Goal: Information Seeking & Learning: Learn about a topic

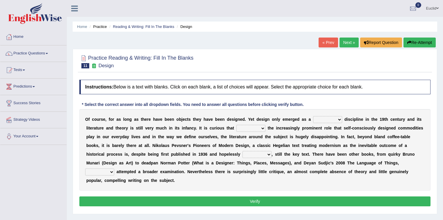
click at [338, 119] on select "bilateral ubiquitous foremost dedicated" at bounding box center [327, 119] width 29 height 7
click at [41, 54] on link "Practice Questions" at bounding box center [33, 52] width 66 height 15
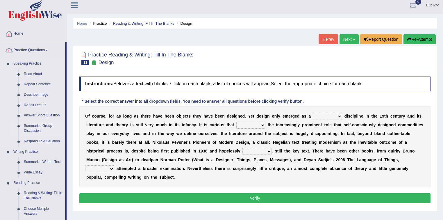
scroll to position [116, 0]
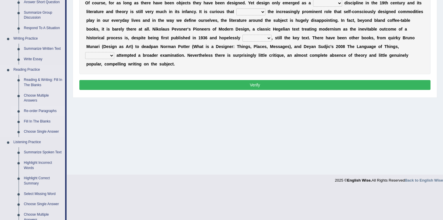
click at [44, 111] on link "Re-order Paragraphs" at bounding box center [43, 111] width 44 height 10
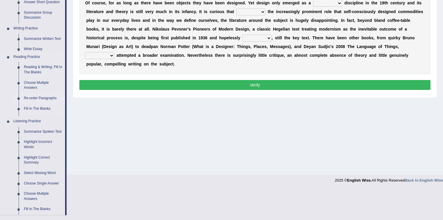
scroll to position [85, 0]
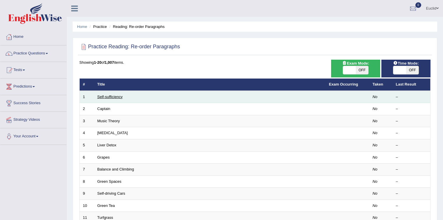
click at [104, 95] on link "Self-sufficiency" at bounding box center [109, 96] width 25 height 4
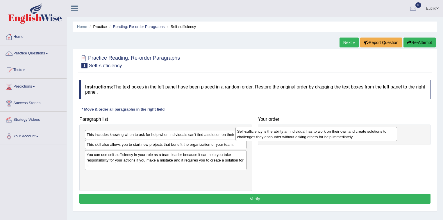
drag, startPoint x: 112, startPoint y: 179, endPoint x: 264, endPoint y: 134, distance: 157.7
click at [264, 134] on div "Self-sufficiency is the ability an individual has to work on their own and crea…" at bounding box center [316, 134] width 162 height 15
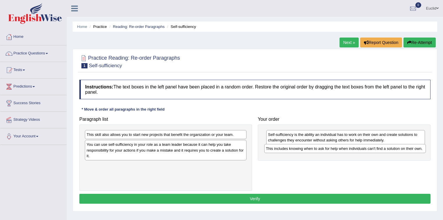
drag, startPoint x: 195, startPoint y: 134, endPoint x: 374, endPoint y: 148, distance: 179.8
click at [374, 148] on div "This includes knowing when to ask for help when individuals can't find a soluti…" at bounding box center [345, 148] width 162 height 9
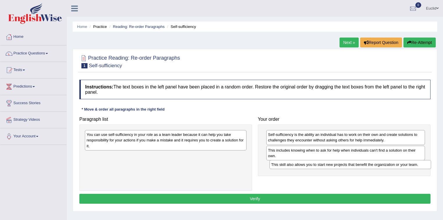
drag, startPoint x: 208, startPoint y: 136, endPoint x: 392, endPoint y: 166, distance: 186.9
click at [392, 166] on div "This skill also allows you to start new projects that benefit the organization …" at bounding box center [350, 164] width 162 height 9
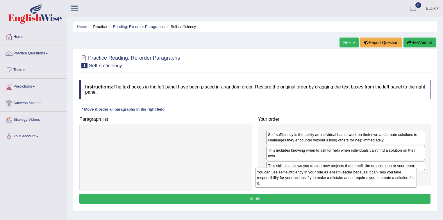
drag, startPoint x: 211, startPoint y: 139, endPoint x: 386, endPoint y: 177, distance: 179.2
click at [386, 177] on div "You can use self-sufficiency in your role as a team leader because it can help …" at bounding box center [336, 177] width 162 height 20
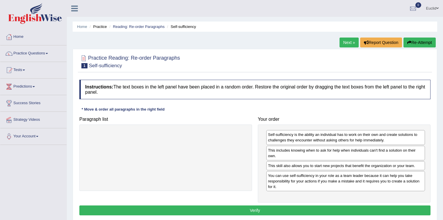
click at [300, 212] on button "Verify" at bounding box center [254, 210] width 351 height 10
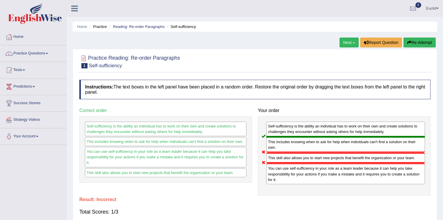
click at [348, 40] on link "Next »" at bounding box center [348, 42] width 19 height 10
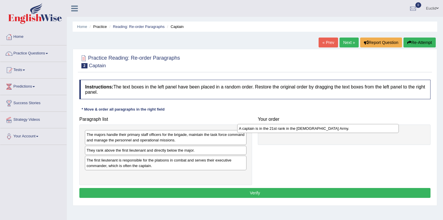
drag, startPoint x: 161, startPoint y: 149, endPoint x: 309, endPoint y: 128, distance: 148.9
click at [309, 128] on div "A captain is in the 21st rank in the US Army." at bounding box center [318, 128] width 162 height 9
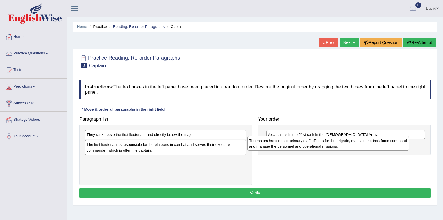
drag, startPoint x: 150, startPoint y: 140, endPoint x: 312, endPoint y: 146, distance: 161.9
click at [312, 146] on div "The majors handle their primary staff officers for the brigade, maintain the ta…" at bounding box center [328, 143] width 162 height 15
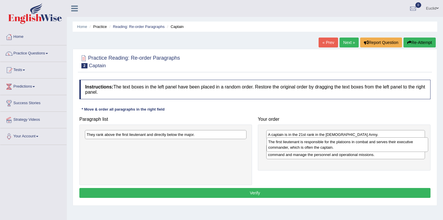
drag, startPoint x: 218, startPoint y: 149, endPoint x: 400, endPoint y: 146, distance: 181.6
click at [400, 146] on div "The first lieutenant is responsible for the platoons in combat and serves their…" at bounding box center [347, 144] width 162 height 15
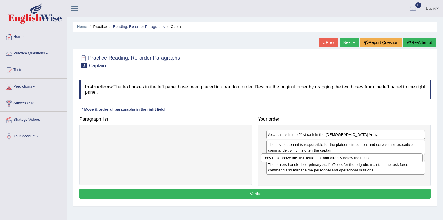
drag, startPoint x: 204, startPoint y: 134, endPoint x: 381, endPoint y: 157, distance: 177.5
click at [381, 157] on div "They rank above the first lieutenant and directly below the major." at bounding box center [342, 157] width 162 height 9
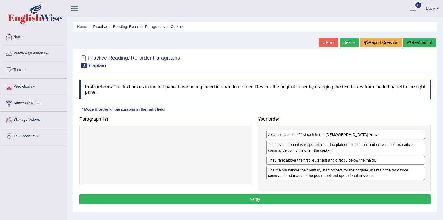
click at [293, 196] on button "Verify" at bounding box center [254, 199] width 351 height 10
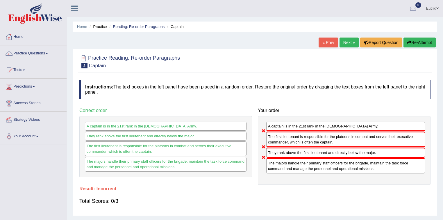
click at [344, 42] on link "Next »" at bounding box center [348, 42] width 19 height 10
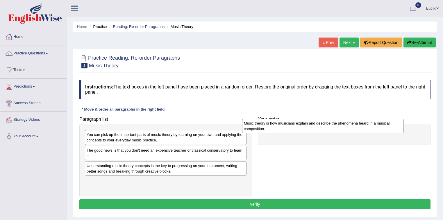
drag, startPoint x: 134, startPoint y: 169, endPoint x: 292, endPoint y: 127, distance: 162.7
click at [292, 127] on div "Music theory is how musicians explain and describe the phenomena heard in a mus…" at bounding box center [323, 126] width 162 height 15
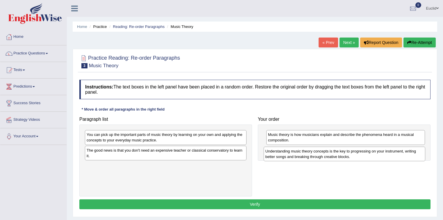
drag, startPoint x: 169, startPoint y: 173, endPoint x: 347, endPoint y: 159, distance: 179.2
click at [347, 159] on div "Understanding music theory concepts is the key to progressing on your instrumen…" at bounding box center [344, 153] width 162 height 15
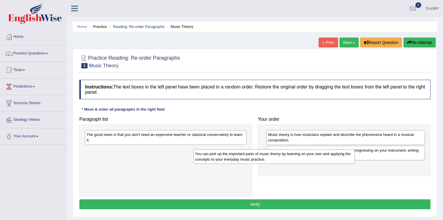
drag, startPoint x: 197, startPoint y: 138, endPoint x: 329, endPoint y: 159, distance: 133.5
click at [329, 159] on div "You can pick up the important parts of music theory by learning on your own and…" at bounding box center [274, 156] width 162 height 15
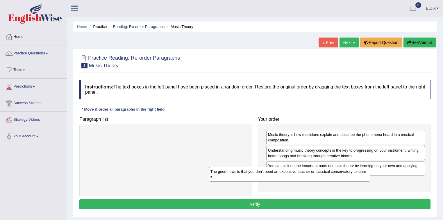
drag, startPoint x: 217, startPoint y: 138, endPoint x: 393, endPoint y: 184, distance: 182.3
click at [370, 181] on div "The good news is that you don't need an expensive teacher or classical conserva…" at bounding box center [290, 174] width 162 height 15
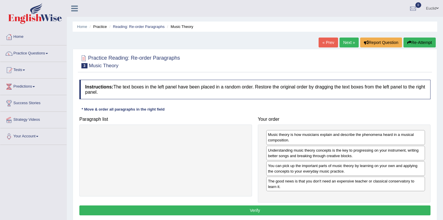
click at [283, 209] on button "Verify" at bounding box center [254, 210] width 351 height 10
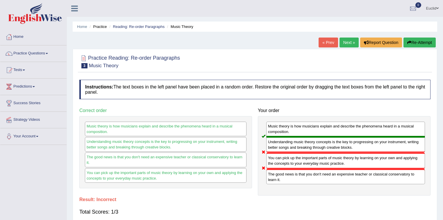
click at [349, 41] on link "Next »" at bounding box center [348, 42] width 19 height 10
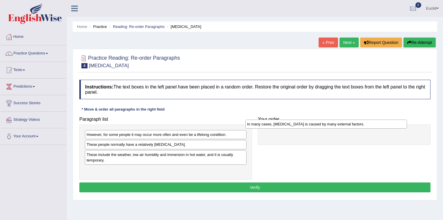
drag, startPoint x: 139, startPoint y: 145, endPoint x: 299, endPoint y: 125, distance: 162.2
click at [299, 125] on div "In many cases, [MEDICAL_DATA] is caused by many external factors." at bounding box center [326, 123] width 162 height 9
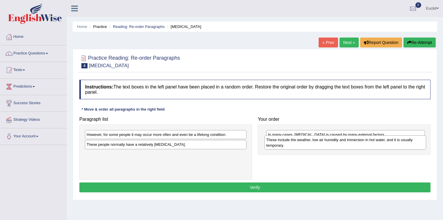
drag, startPoint x: 178, startPoint y: 157, endPoint x: 346, endPoint y: 145, distance: 168.0
click at [346, 145] on div "These include the weather, low air humidity and immersion in hot water, and it …" at bounding box center [345, 142] width 162 height 15
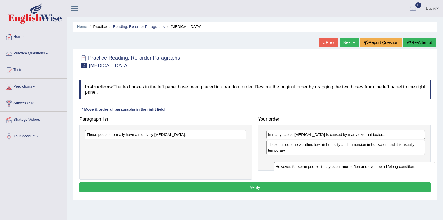
drag, startPoint x: 187, startPoint y: 135, endPoint x: 376, endPoint y: 167, distance: 191.2
click at [376, 167] on div "However, for some people it may occur more often and even be a lifelong conditi…" at bounding box center [355, 166] width 162 height 9
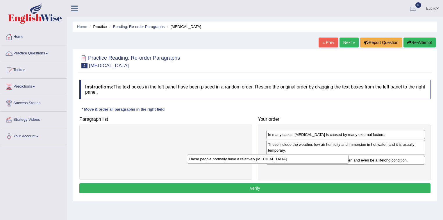
drag, startPoint x: 239, startPoint y: 132, endPoint x: 405, endPoint y: 173, distance: 170.3
click at [349, 163] on div "These people normally have a relatively [MEDICAL_DATA]." at bounding box center [268, 158] width 162 height 9
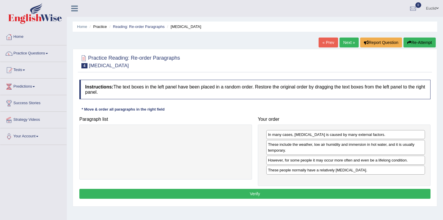
click at [296, 191] on button "Verify" at bounding box center [254, 194] width 351 height 10
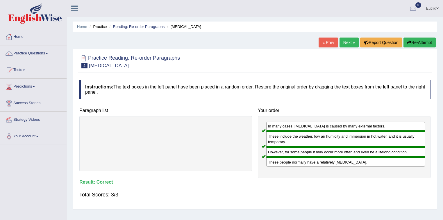
click at [346, 43] on link "Next »" at bounding box center [348, 42] width 19 height 10
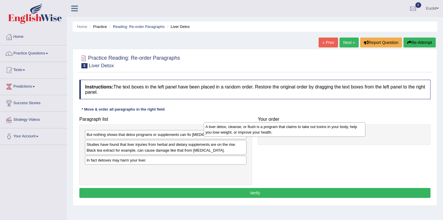
drag, startPoint x: 192, startPoint y: 142, endPoint x: 323, endPoint y: 117, distance: 133.3
click at [322, 122] on div "A liver detox, cleanse, or flush is a program that claims to take out toxins in…" at bounding box center [285, 129] width 162 height 15
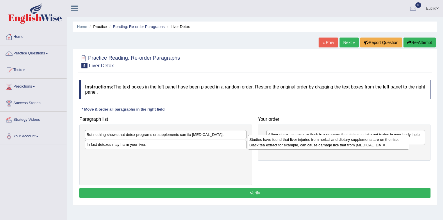
drag, startPoint x: 163, startPoint y: 147, endPoint x: 322, endPoint y: 144, distance: 159.5
click at [322, 144] on div "Studies have found that liver injuries from herbal and dietary supplements are …" at bounding box center [328, 142] width 162 height 15
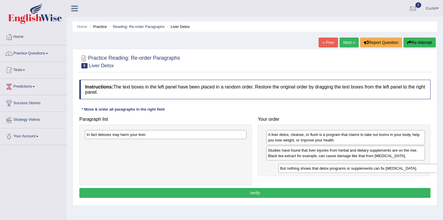
drag, startPoint x: 190, startPoint y: 135, endPoint x: 383, endPoint y: 169, distance: 196.4
click at [383, 169] on div "But nothing shows that detox programs or supplements can fix liver damage." at bounding box center [359, 168] width 162 height 9
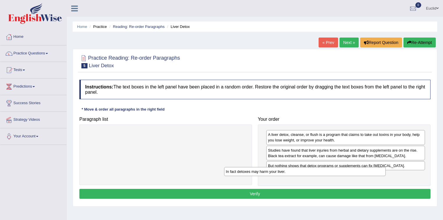
drag, startPoint x: 230, startPoint y: 132, endPoint x: 388, endPoint y: 169, distance: 162.1
click at [386, 169] on div "In fact detoxes may harm your liver." at bounding box center [305, 171] width 162 height 9
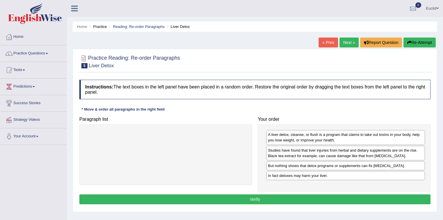
click at [291, 196] on button "Verify" at bounding box center [254, 199] width 351 height 10
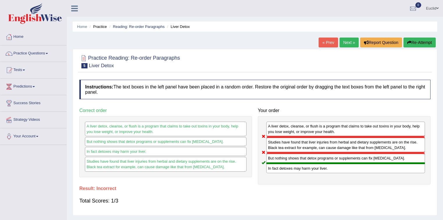
click at [350, 40] on link "Next »" at bounding box center [348, 42] width 19 height 10
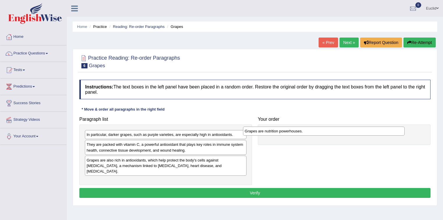
drag, startPoint x: 117, startPoint y: 135, endPoint x: 280, endPoint y: 131, distance: 163.0
click at [280, 131] on div "Grapes are nutrition powerhouses." at bounding box center [324, 130] width 162 height 9
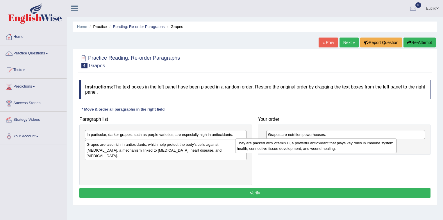
drag, startPoint x: 140, startPoint y: 149, endPoint x: 297, endPoint y: 144, distance: 157.5
click at [297, 144] on div "They are packed with vitamin C, a powerful antioxidant that plays key roles in …" at bounding box center [316, 145] width 162 height 15
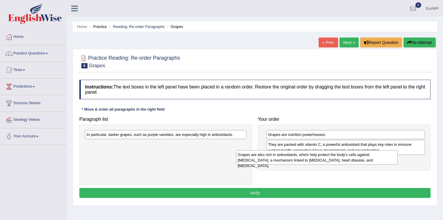
drag, startPoint x: 165, startPoint y: 149, endPoint x: 316, endPoint y: 159, distance: 151.4
click at [316, 159] on div "Grapes are also rich in antioxidants, which help protect the body's cells again…" at bounding box center [317, 157] width 162 height 15
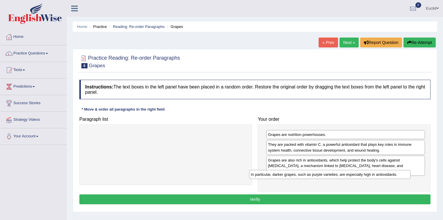
drag, startPoint x: 187, startPoint y: 134, endPoint x: 356, endPoint y: 174, distance: 172.8
click at [356, 174] on div "In particular, darker grapes, such as purple varieties, are especially high in …" at bounding box center [330, 174] width 162 height 9
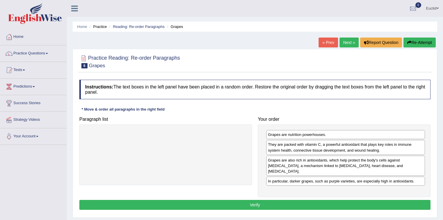
click at [276, 200] on button "Verify" at bounding box center [254, 205] width 351 height 10
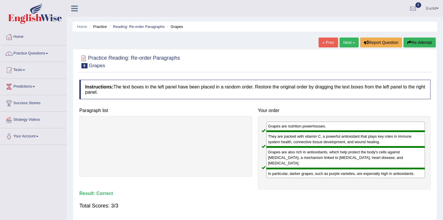
click at [346, 41] on link "Next »" at bounding box center [348, 42] width 19 height 10
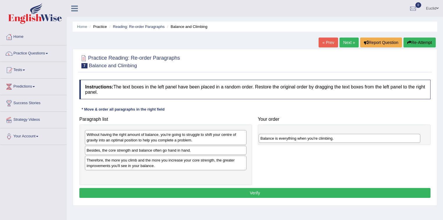
drag, startPoint x: 117, startPoint y: 151, endPoint x: 291, endPoint y: 139, distance: 174.1
click at [291, 139] on div "Balance is everything when you're climbing." at bounding box center [340, 138] width 162 height 9
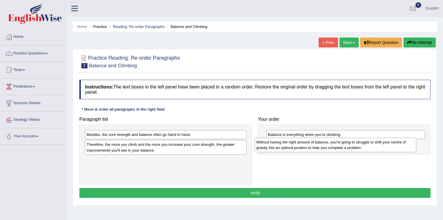
drag, startPoint x: 150, startPoint y: 139, endPoint x: 313, endPoint y: 146, distance: 163.4
click at [320, 146] on div "Without having the right amount of balance, you're going to struggle to shift y…" at bounding box center [335, 144] width 162 height 15
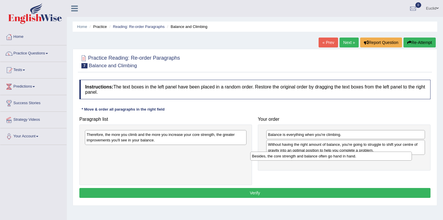
drag, startPoint x: 169, startPoint y: 135, endPoint x: 335, endPoint y: 157, distance: 166.7
click at [335, 157] on div "Besides, the core strength and balance often go hand in hand." at bounding box center [331, 155] width 162 height 9
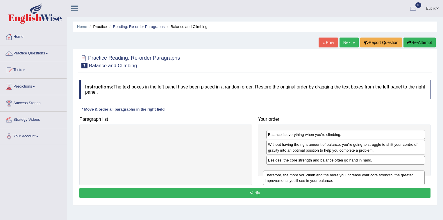
drag, startPoint x: 189, startPoint y: 134, endPoint x: 368, endPoint y: 171, distance: 182.8
click at [368, 171] on div "Therefore, the more you climb and the more you increase your core strength, the…" at bounding box center [344, 177] width 162 height 15
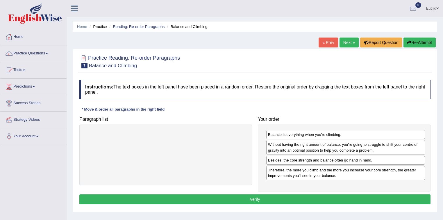
click at [274, 199] on button "Verify" at bounding box center [254, 199] width 351 height 10
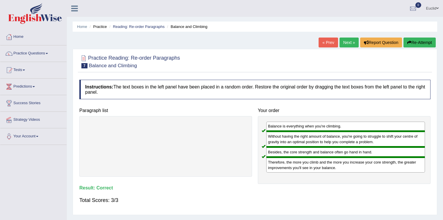
click at [345, 40] on link "Next »" at bounding box center [348, 42] width 19 height 10
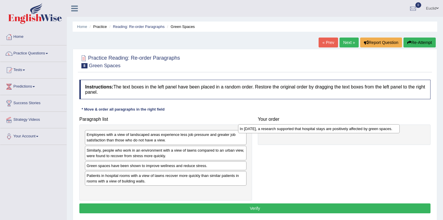
drag, startPoint x: 125, startPoint y: 135, endPoint x: 286, endPoint y: 131, distance: 161.0
click at [286, 131] on div "In 2002, a research supported that hospital stays are positively affected by gr…" at bounding box center [319, 128] width 162 height 9
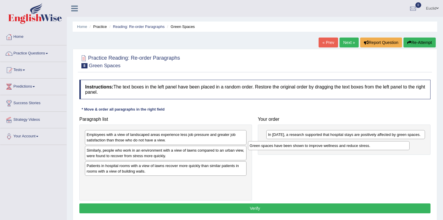
drag, startPoint x: 137, startPoint y: 166, endPoint x: 300, endPoint y: 146, distance: 164.1
click at [300, 146] on div "Green spaces have been shown to improve wellness and reduce stress." at bounding box center [329, 145] width 162 height 9
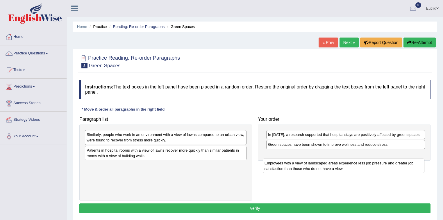
drag, startPoint x: 160, startPoint y: 137, endPoint x: 343, endPoint y: 158, distance: 184.5
click at [343, 158] on div "Employees with a view of landscaped areas experience less job pressure and grea…" at bounding box center [344, 165] width 162 height 15
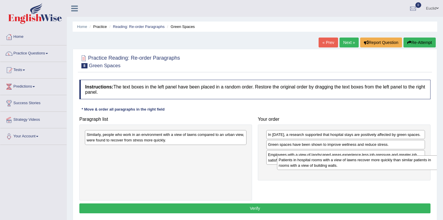
drag, startPoint x: 168, startPoint y: 152, endPoint x: 357, endPoint y: 167, distance: 189.1
click at [360, 166] on div "Patients in hospital rooms with a view of lawns recover more quickly than simil…" at bounding box center [358, 162] width 162 height 15
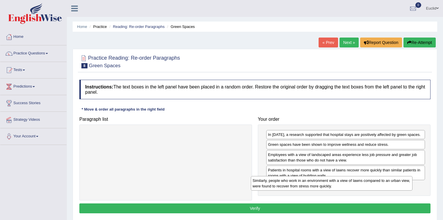
drag, startPoint x: 192, startPoint y: 137, endPoint x: 366, endPoint y: 184, distance: 180.4
click at [366, 184] on div "Similarly, people who work in an environment with a view of lawns compared to a…" at bounding box center [332, 183] width 162 height 15
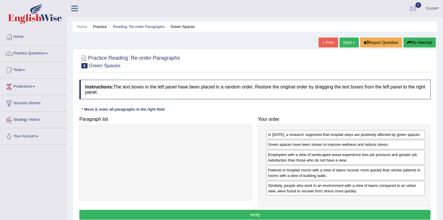
click at [273, 215] on button "Verify" at bounding box center [254, 214] width 351 height 10
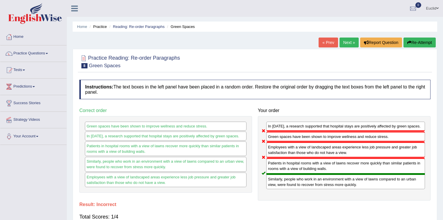
click at [346, 40] on link "Next »" at bounding box center [348, 42] width 19 height 10
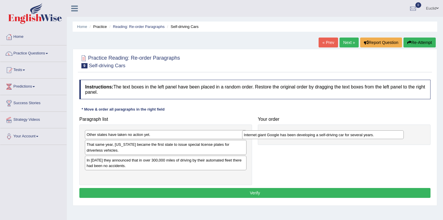
drag, startPoint x: 112, startPoint y: 161, endPoint x: 270, endPoint y: 137, distance: 159.1
click at [270, 137] on div "Internet giant Google has been developing a self-driving car for several years." at bounding box center [323, 134] width 162 height 9
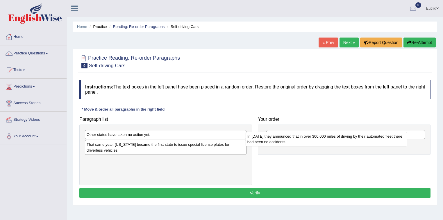
drag, startPoint x: 129, startPoint y: 166, endPoint x: 274, endPoint y: 142, distance: 147.5
click at [290, 143] on div "In [DATE] they announced that in over 300,000 miles of driving by their automat…" at bounding box center [326, 139] width 162 height 15
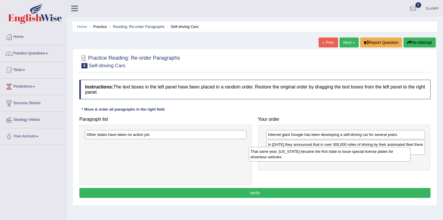
drag, startPoint x: 124, startPoint y: 149, endPoint x: 295, endPoint y: 157, distance: 170.7
click at [295, 157] on div "That same year, Nevada became the first state to issue special license plates f…" at bounding box center [330, 154] width 162 height 15
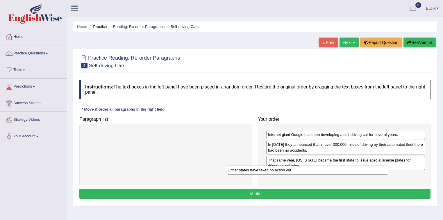
drag, startPoint x: 172, startPoint y: 132, endPoint x: 330, endPoint y: 174, distance: 163.2
click at [330, 174] on div "Other states have taken no action yet." at bounding box center [308, 169] width 162 height 9
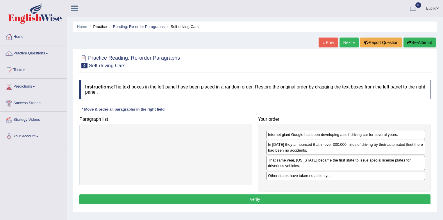
click at [252, 196] on button "Verify" at bounding box center [254, 199] width 351 height 10
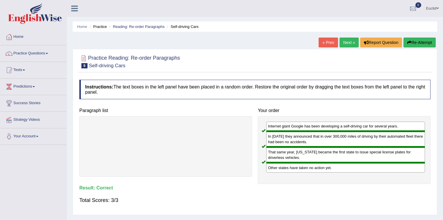
click at [346, 43] on link "Next »" at bounding box center [348, 42] width 19 height 10
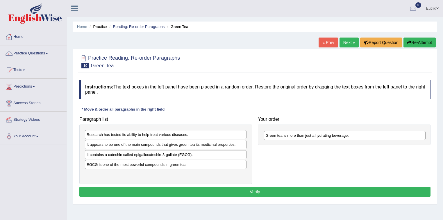
drag, startPoint x: 129, startPoint y: 175, endPoint x: 308, endPoint y: 137, distance: 183.0
click at [308, 137] on div "Green tea is more than just a hydrating beverage." at bounding box center [345, 135] width 162 height 9
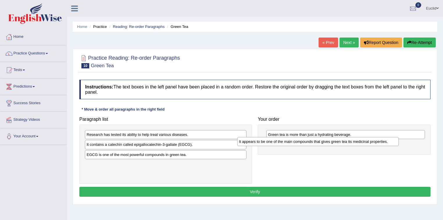
drag, startPoint x: 207, startPoint y: 143, endPoint x: 359, endPoint y: 140, distance: 152.2
click at [359, 140] on div "It appears to be one of the main compounds that gives green tea its medicinal p…" at bounding box center [318, 141] width 162 height 9
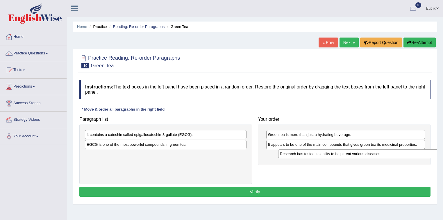
drag, startPoint x: 145, startPoint y: 135, endPoint x: 338, endPoint y: 154, distance: 194.1
click at [338, 154] on div "Research has tested its ability to help treat various diseases." at bounding box center [359, 153] width 162 height 9
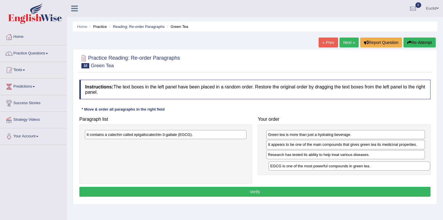
drag, startPoint x: 191, startPoint y: 145, endPoint x: 375, endPoint y: 167, distance: 184.8
click at [375, 167] on div "EGCG is one of the most powerful compounds in green tea." at bounding box center [349, 165] width 162 height 9
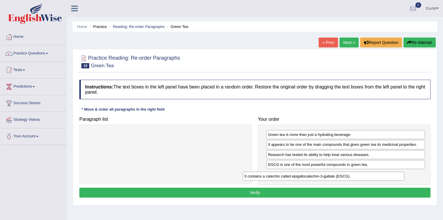
drag, startPoint x: 201, startPoint y: 134, endPoint x: 360, endPoint y: 176, distance: 164.0
click at [359, 176] on div "It contains a catechin called epigallocatechin-3-gallate (EGCG)." at bounding box center [324, 175] width 162 height 9
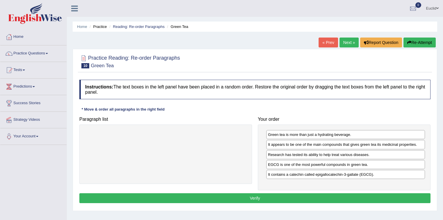
click at [257, 194] on button "Verify" at bounding box center [254, 198] width 351 height 10
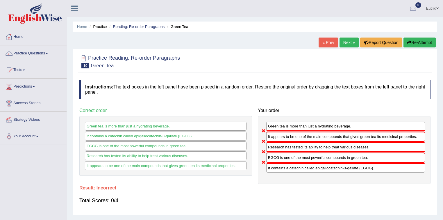
click at [347, 42] on link "Next »" at bounding box center [348, 42] width 19 height 10
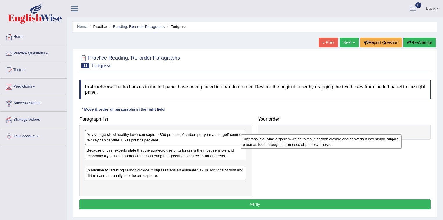
drag, startPoint x: 146, startPoint y: 184, endPoint x: 301, endPoint y: 141, distance: 160.8
click at [301, 141] on div "Turfgrass is a living organism which takes in carbon dioxide and converts it in…" at bounding box center [321, 141] width 162 height 15
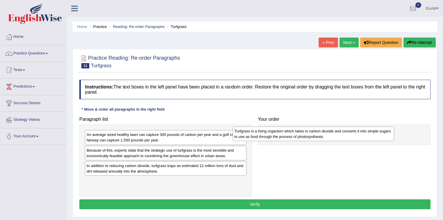
drag, startPoint x: 135, startPoint y: 174, endPoint x: 295, endPoint y: 140, distance: 163.9
click at [295, 140] on div "Turfgrass is a living organism which takes in carbon dioxide and converts it in…" at bounding box center [313, 133] width 162 height 15
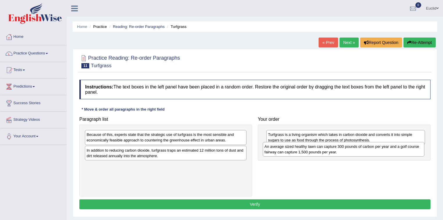
drag, startPoint x: 170, startPoint y: 137, endPoint x: 348, endPoint y: 148, distance: 178.4
click at [348, 148] on div "An average sized healthy lawn can capture 300 pounds of carbon per year and a g…" at bounding box center [344, 149] width 162 height 15
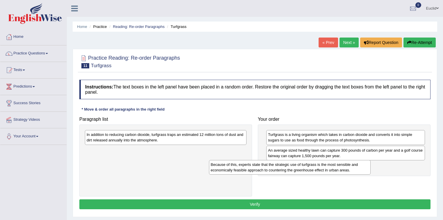
drag, startPoint x: 187, startPoint y: 136, endPoint x: 346, endPoint y: 165, distance: 161.3
click at [346, 165] on div "Because of this, experts state that the strategic use of turfgrass is the most …" at bounding box center [290, 167] width 162 height 15
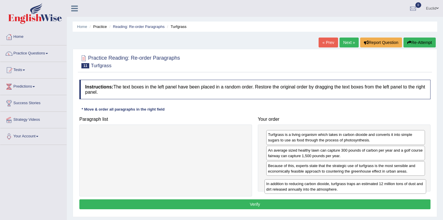
drag, startPoint x: 203, startPoint y: 138, endPoint x: 383, endPoint y: 187, distance: 186.3
click at [383, 187] on div "In addition to reducing carbon dioxide, turfgrass traps an estimated 12 million…" at bounding box center [345, 186] width 162 height 15
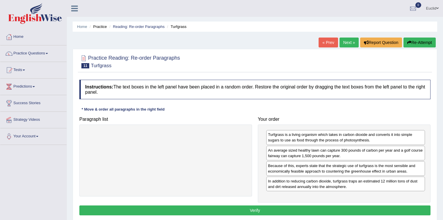
drag, startPoint x: 292, startPoint y: 207, endPoint x: 282, endPoint y: 210, distance: 10.4
click at [292, 207] on button "Verify" at bounding box center [254, 210] width 351 height 10
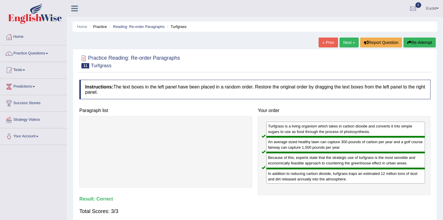
click at [349, 45] on link "Next »" at bounding box center [348, 42] width 19 height 10
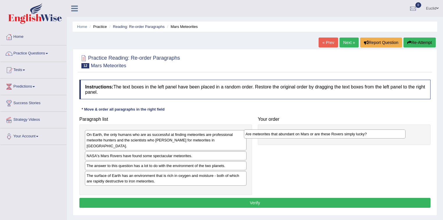
drag, startPoint x: 183, startPoint y: 137, endPoint x: 342, endPoint y: 137, distance: 158.9
click at [342, 137] on div "Are meteorites that abundant on Mars or are these Rovers simply lucky?" at bounding box center [325, 133] width 162 height 9
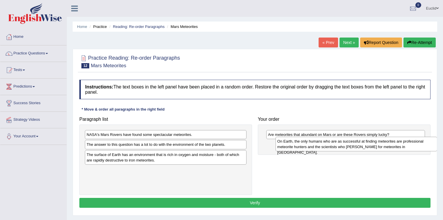
drag, startPoint x: 182, startPoint y: 137, endPoint x: 372, endPoint y: 144, distance: 190.7
click at [372, 144] on div "On Earth, the only humans who are as successful at finding meteorites are profe…" at bounding box center [356, 144] width 162 height 15
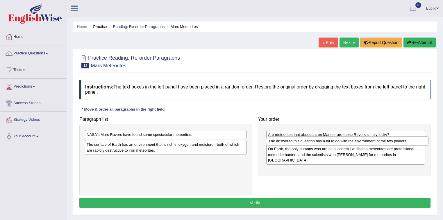
drag, startPoint x: 182, startPoint y: 146, endPoint x: 364, endPoint y: 142, distance: 182.1
click at [364, 142] on div "The answer to this question has a lot to do with the environment of the two pla…" at bounding box center [348, 140] width 162 height 9
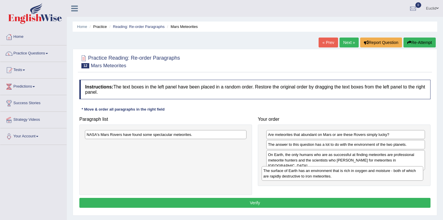
drag, startPoint x: 189, startPoint y: 148, endPoint x: 369, endPoint y: 173, distance: 181.8
click at [369, 173] on div "The surface of Earth has an environment that is rich in oxygen and moisture - b…" at bounding box center [342, 173] width 162 height 15
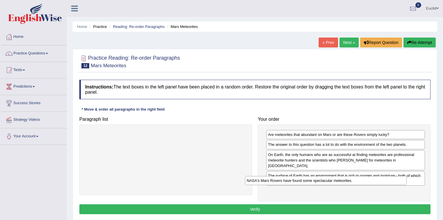
drag, startPoint x: 203, startPoint y: 133, endPoint x: 376, endPoint y: 186, distance: 180.9
click at [376, 185] on div "NASA's Mars Rovers have found some spectacular meteorites." at bounding box center [326, 180] width 162 height 9
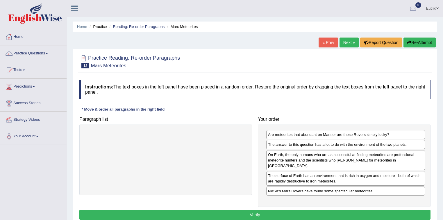
drag, startPoint x: 306, startPoint y: 206, endPoint x: 311, endPoint y: 206, distance: 4.9
click at [307, 209] on button "Verify" at bounding box center [254, 214] width 351 height 10
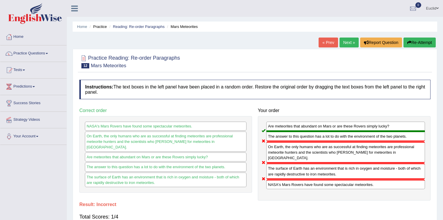
click at [354, 42] on link "Next »" at bounding box center [348, 42] width 19 height 10
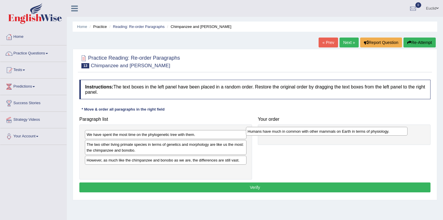
drag, startPoint x: 156, startPoint y: 161, endPoint x: 317, endPoint y: 133, distance: 163.4
click at [317, 133] on div "Humans have much in common with other mammals on Earth in terms of physiology." at bounding box center [327, 131] width 162 height 9
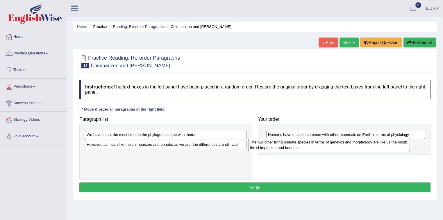
drag, startPoint x: 144, startPoint y: 150, endPoint x: 307, endPoint y: 148, distance: 163.3
click at [307, 148] on div "The two other living primate species in terms of genetics and morphology are li…" at bounding box center [329, 144] width 162 height 15
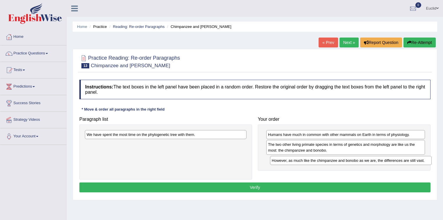
drag, startPoint x: 144, startPoint y: 145, endPoint x: 329, endPoint y: 161, distance: 185.7
click at [329, 161] on div "However, as much like the chimpanzee and bonobo as we are, the differences are …" at bounding box center [351, 160] width 162 height 9
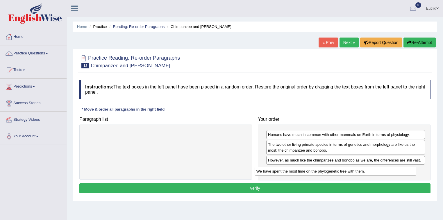
drag, startPoint x: 161, startPoint y: 137, endPoint x: 331, endPoint y: 174, distance: 173.5
click at [331, 174] on div "We have spent the most time on the phylogenetic tree with them." at bounding box center [335, 170] width 162 height 9
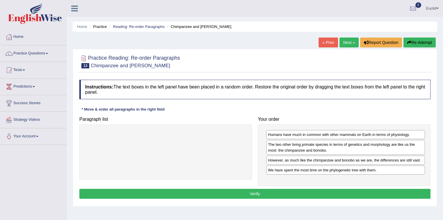
click at [256, 192] on button "Verify" at bounding box center [254, 194] width 351 height 10
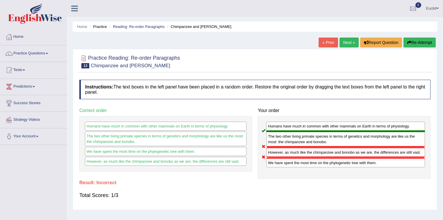
click at [349, 41] on link "Next »" at bounding box center [348, 42] width 19 height 10
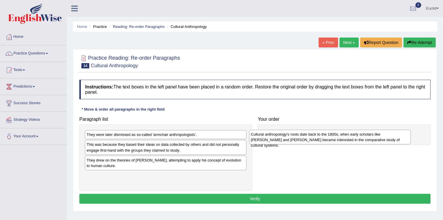
drag, startPoint x: 150, startPoint y: 147, endPoint x: 312, endPoint y: 137, distance: 162.7
click at [312, 137] on div "Cultural anthropology's roots date back to the 1800s, when early scholars like …" at bounding box center [330, 137] width 162 height 15
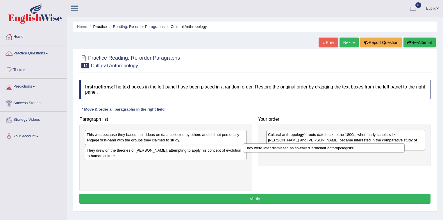
drag, startPoint x: 145, startPoint y: 137, endPoint x: 305, endPoint y: 150, distance: 160.6
click at [305, 150] on div "They were later dismissed as so-called 'armchair anthropologists'." at bounding box center [324, 147] width 162 height 9
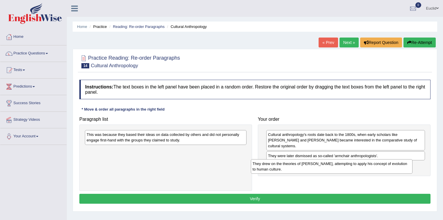
drag, startPoint x: 161, startPoint y: 155, endPoint x: 332, endPoint y: 168, distance: 170.9
click at [332, 168] on div "They drew on the theories of Charles Darwin, attempting to apply his concept of…" at bounding box center [332, 166] width 162 height 15
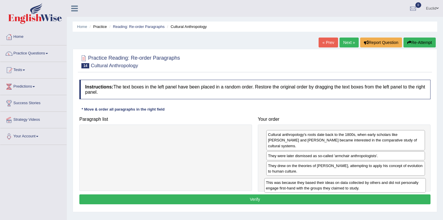
drag, startPoint x: 148, startPoint y: 138, endPoint x: 333, endPoint y: 185, distance: 190.2
click at [332, 185] on div "This was because they based their ideas on data collected by others and did not…" at bounding box center [345, 185] width 162 height 15
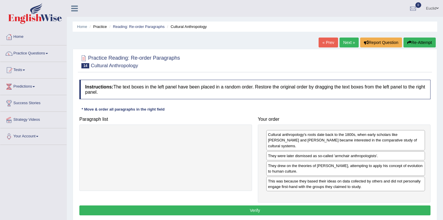
click at [239, 205] on button "Verify" at bounding box center [254, 210] width 351 height 10
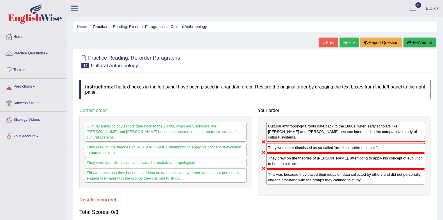
click at [352, 45] on link "Next »" at bounding box center [348, 42] width 19 height 10
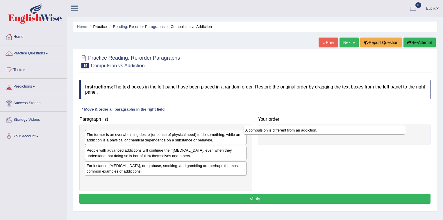
drag, startPoint x: 154, startPoint y: 166, endPoint x: 318, endPoint y: 132, distance: 167.8
click at [318, 132] on div "A compulsion is different from an addiction." at bounding box center [324, 129] width 162 height 9
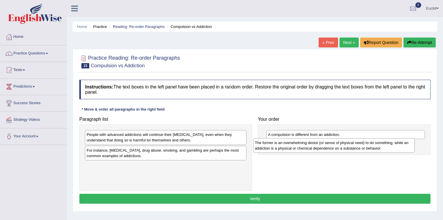
drag, startPoint x: 170, startPoint y: 139, endPoint x: 338, endPoint y: 148, distance: 168.4
click at [338, 148] on div "The former is an overwhelming desire (or sense of physical need) to do somethin…" at bounding box center [334, 145] width 162 height 15
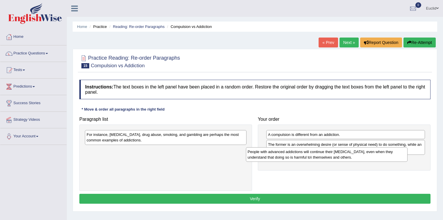
drag, startPoint x: 164, startPoint y: 139, endPoint x: 325, endPoint y: 156, distance: 161.8
click at [325, 156] on div "People with advanced addictions will continue their addictive behavior, even wh…" at bounding box center [327, 154] width 162 height 15
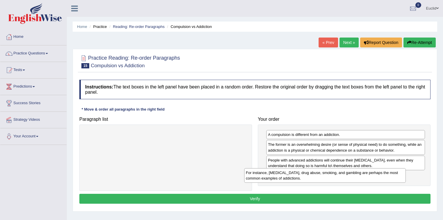
drag, startPoint x: 199, startPoint y: 139, endPoint x: 358, endPoint y: 177, distance: 163.7
click at [358, 177] on div "For instance, alcoholism, drug abuse, smoking, and gambling are perhaps the mos…" at bounding box center [325, 175] width 162 height 15
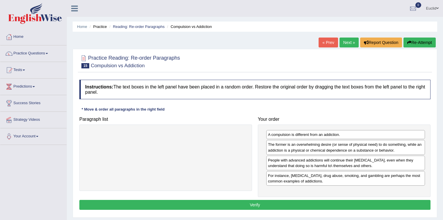
click at [250, 203] on button "Verify" at bounding box center [254, 205] width 351 height 10
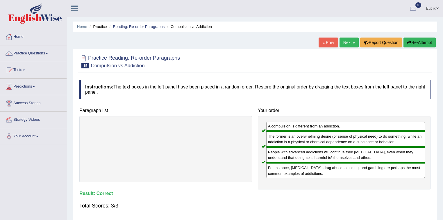
click at [347, 41] on link "Next »" at bounding box center [348, 42] width 19 height 10
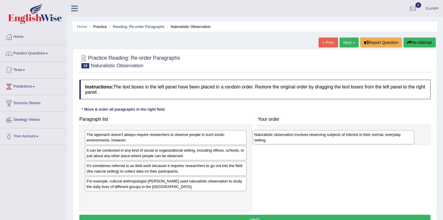
drag, startPoint x: 124, startPoint y: 186, endPoint x: 292, endPoint y: 140, distance: 173.8
click at [292, 140] on div "Naturalistic observation involves observing subjects of interest in their norma…" at bounding box center [333, 137] width 162 height 15
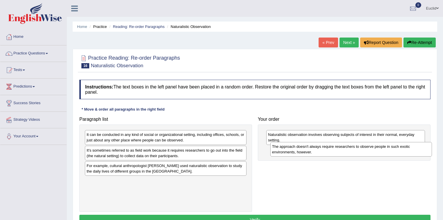
drag, startPoint x: 135, startPoint y: 139, endPoint x: 320, endPoint y: 151, distance: 185.7
click at [320, 151] on div "The approach doesn't always require researchers to observe people in such exoti…" at bounding box center [351, 149] width 162 height 15
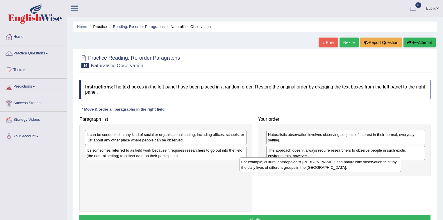
drag, startPoint x: 150, startPoint y: 170, endPoint x: 290, endPoint y: 165, distance: 140.4
click at [305, 166] on div "For example, cultural anthropologist Margaret Mead used naturalistic observatio…" at bounding box center [320, 164] width 162 height 15
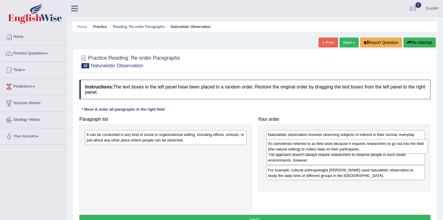
drag, startPoint x: 205, startPoint y: 149, endPoint x: 352, endPoint y: 148, distance: 147.0
click at [352, 148] on div "It's sometimes referred to as field work because it requires researchers to go …" at bounding box center [347, 146] width 162 height 15
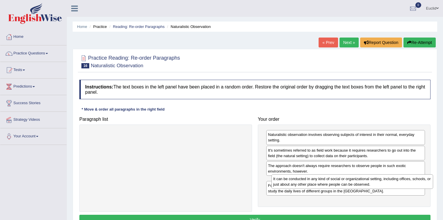
drag, startPoint x: 192, startPoint y: 140, endPoint x: 379, endPoint y: 184, distance: 191.6
click at [379, 184] on div "It can be conducted in any kind of social or organizational setting, including …" at bounding box center [352, 181] width 162 height 15
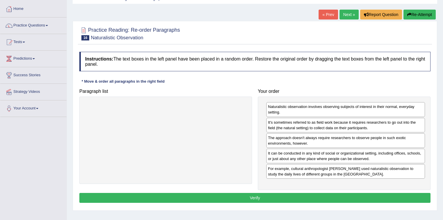
scroll to position [70, 0]
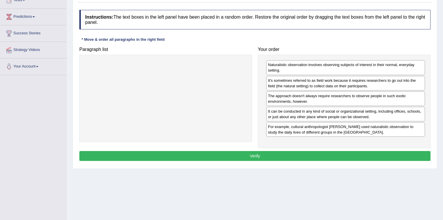
click at [318, 156] on button "Verify" at bounding box center [254, 156] width 351 height 10
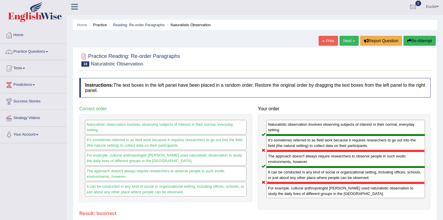
scroll to position [0, 0]
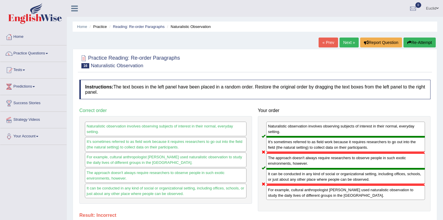
click at [347, 44] on link "Next »" at bounding box center [348, 42] width 19 height 10
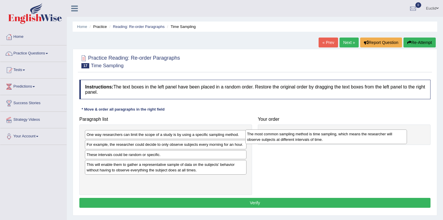
drag, startPoint x: 115, startPoint y: 166, endPoint x: 276, endPoint y: 137, distance: 163.6
click at [277, 137] on div "The most common sampling method is time sampling, which means the researcher wi…" at bounding box center [326, 136] width 162 height 15
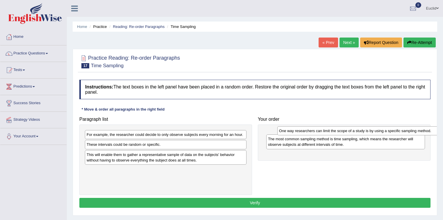
drag, startPoint x: 186, startPoint y: 136, endPoint x: 378, endPoint y: 132, distance: 192.3
click at [378, 132] on div "One way researchers can limit the scope of a study is by using a specific sampl…" at bounding box center [358, 130] width 162 height 9
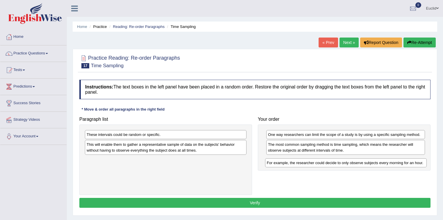
drag, startPoint x: 179, startPoint y: 135, endPoint x: 359, endPoint y: 163, distance: 182.3
click at [359, 163] on div "For example, the researcher could decide to only observe subjects every morning…" at bounding box center [346, 162] width 162 height 9
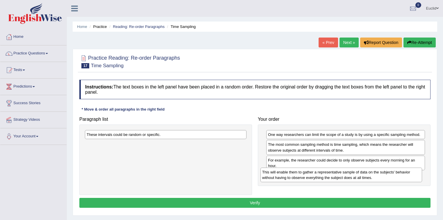
drag, startPoint x: 166, startPoint y: 148, endPoint x: 341, endPoint y: 176, distance: 177.6
click at [341, 176] on div "This will enable them to gather a representative sample of data on the subjects…" at bounding box center [341, 174] width 162 height 15
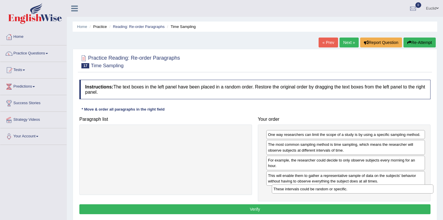
drag, startPoint x: 134, startPoint y: 134, endPoint x: 320, endPoint y: 188, distance: 194.5
click at [320, 188] on div "These intervals could be random or specific." at bounding box center [353, 188] width 162 height 9
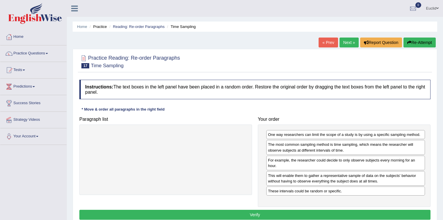
click at [227, 209] on button "Verify" at bounding box center [254, 214] width 351 height 10
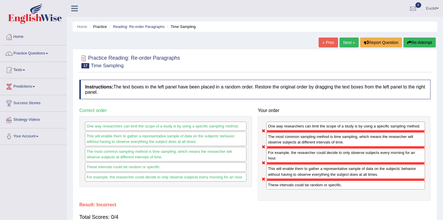
click at [344, 45] on link "Next »" at bounding box center [348, 42] width 19 height 10
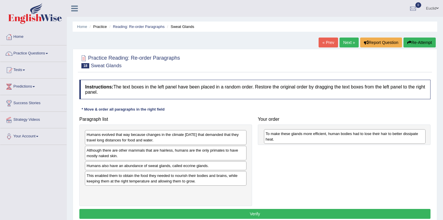
drag, startPoint x: 115, startPoint y: 193, endPoint x: 294, endPoint y: 137, distance: 187.7
click at [294, 137] on div "To make these glands more efficient, human bodies had to lose their hair to bet…" at bounding box center [345, 136] width 162 height 15
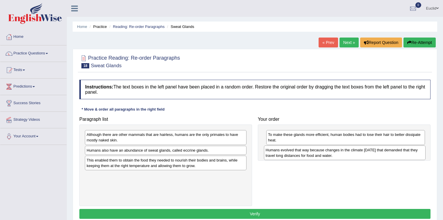
drag, startPoint x: 177, startPoint y: 139, endPoint x: 356, endPoint y: 155, distance: 179.6
click at [356, 155] on div "Humans evolved that way because changes in the climate [DATE] that demanded tha…" at bounding box center [345, 152] width 162 height 15
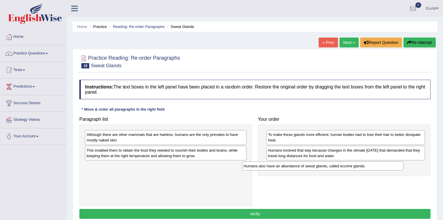
drag, startPoint x: 174, startPoint y: 151, endPoint x: 325, endPoint y: 167, distance: 151.9
click at [332, 167] on div "Humans also have an abundance of sweat glands, called eccrine glands." at bounding box center [323, 165] width 162 height 9
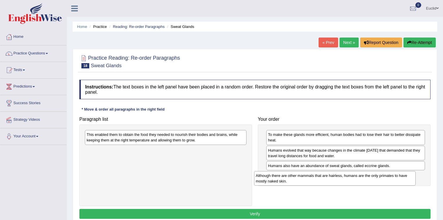
drag, startPoint x: 174, startPoint y: 137, endPoint x: 343, endPoint y: 178, distance: 173.9
click at [343, 178] on div "Although there are other mammals that are hairless, humans are the only primate…" at bounding box center [335, 178] width 162 height 15
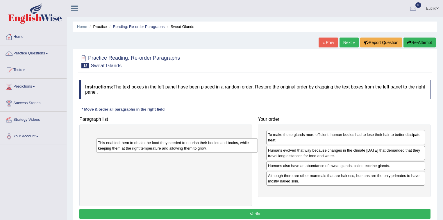
drag, startPoint x: 218, startPoint y: 139, endPoint x: 230, endPoint y: 147, distance: 13.9
click at [230, 147] on div "This enabled them to obtain the food they needed to nourish their bodies and br…" at bounding box center [177, 145] width 162 height 15
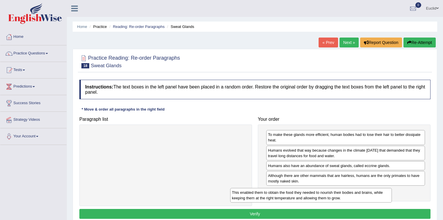
drag, startPoint x: 194, startPoint y: 137, endPoint x: 352, endPoint y: 194, distance: 168.0
click at [352, 194] on div "This enabled them to obtain the food they needed to nourish their bodies and br…" at bounding box center [311, 195] width 162 height 15
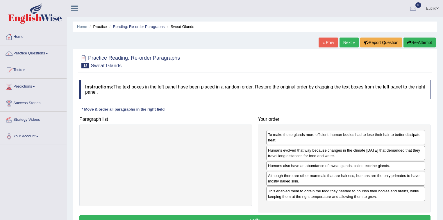
click at [295, 217] on button "Verify" at bounding box center [254, 220] width 351 height 10
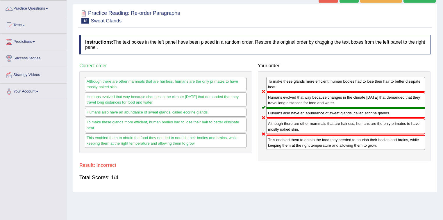
scroll to position [46, 0]
